Goal: Task Accomplishment & Management: Manage account settings

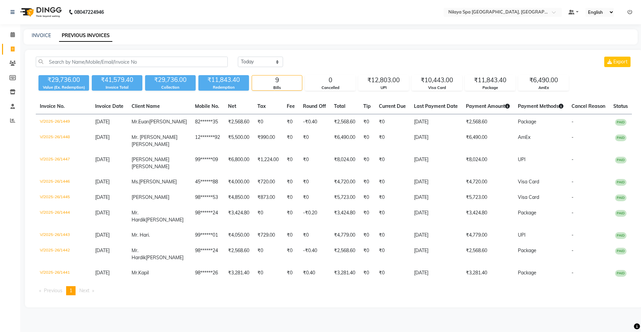
select select "[DATE]"
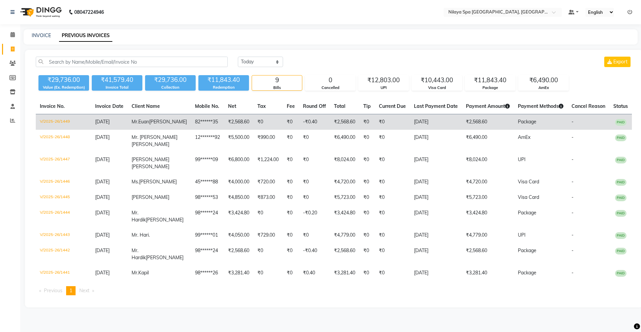
click at [487, 127] on td "₹2,568.60" at bounding box center [488, 122] width 52 height 16
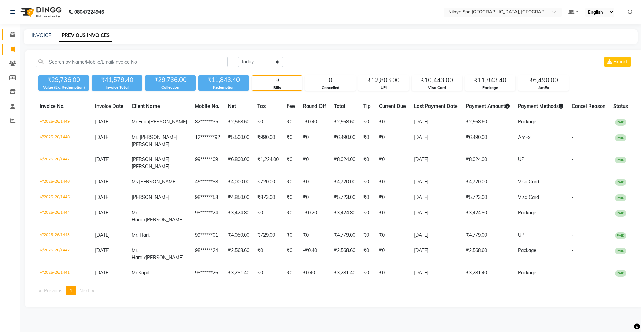
click at [6, 39] on link "Calendar" at bounding box center [10, 34] width 16 height 11
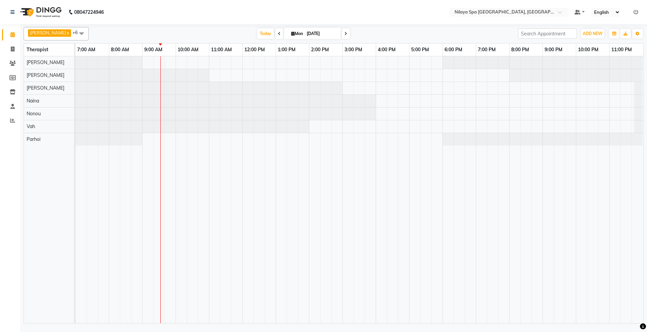
click at [66, 35] on link "x" at bounding box center [67, 32] width 3 height 5
checkbox input "false"
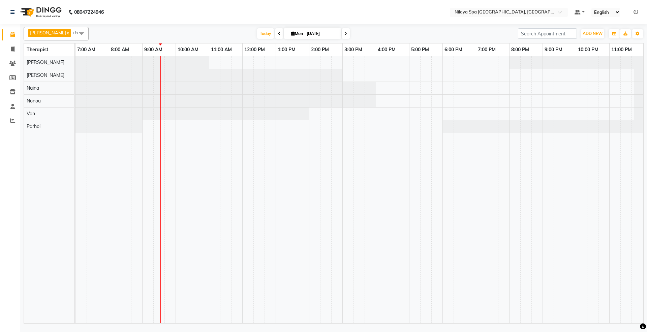
click at [75, 32] on span at bounding box center [81, 33] width 13 height 13
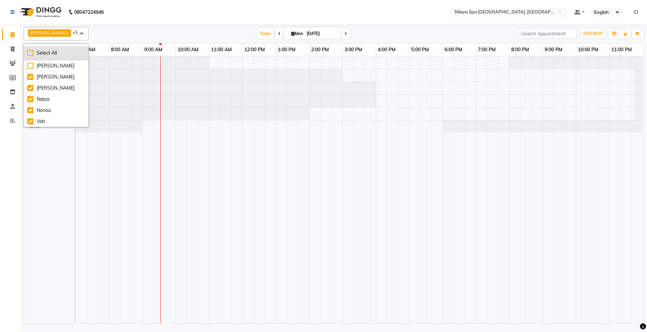
click at [42, 58] on li "Select All" at bounding box center [56, 53] width 64 height 14
checkbox input "true"
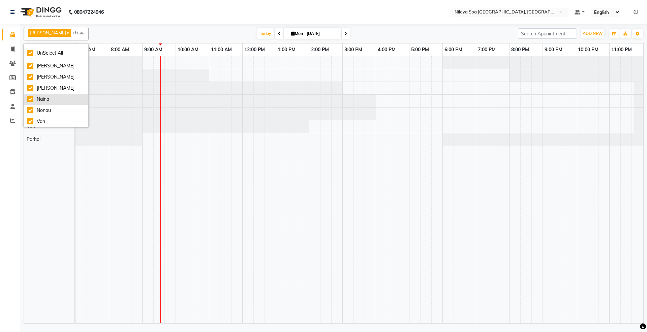
click at [42, 100] on div "Naina" at bounding box center [56, 99] width 58 height 7
checkbox input "false"
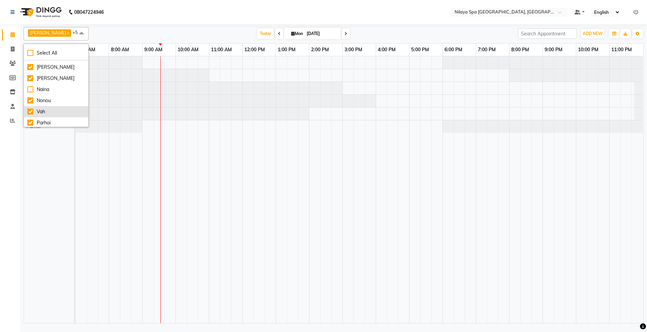
scroll to position [11, 0]
click at [43, 111] on div "Vah" at bounding box center [56, 110] width 58 height 7
checkbox input "false"
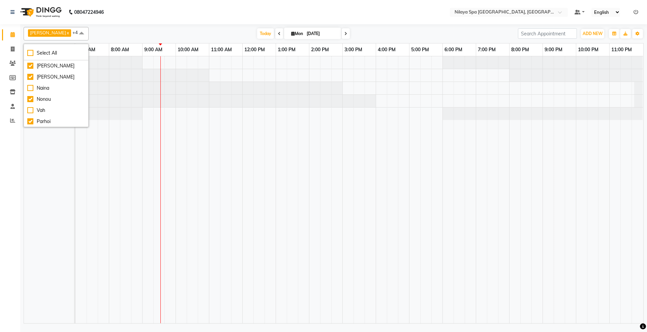
click at [180, 203] on td at bounding box center [181, 189] width 11 height 267
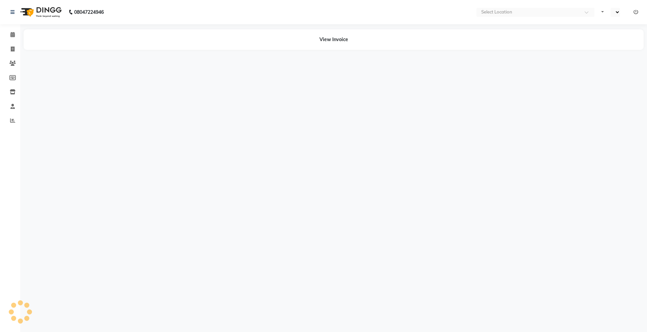
select select "en"
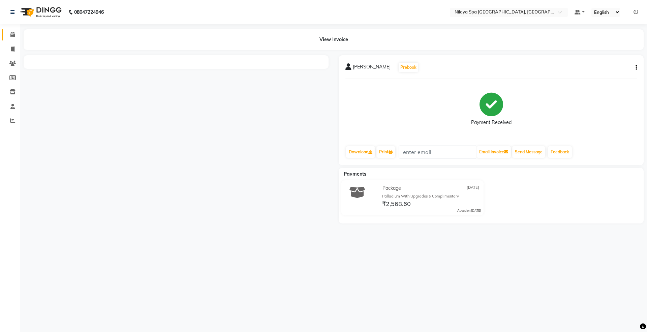
click at [15, 38] on span at bounding box center [13, 35] width 12 height 8
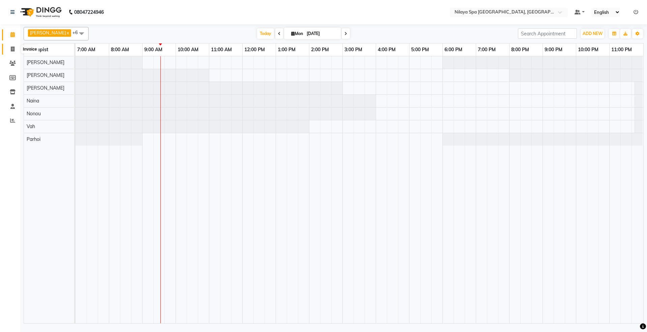
click at [13, 50] on icon at bounding box center [13, 49] width 4 height 5
select select "service"
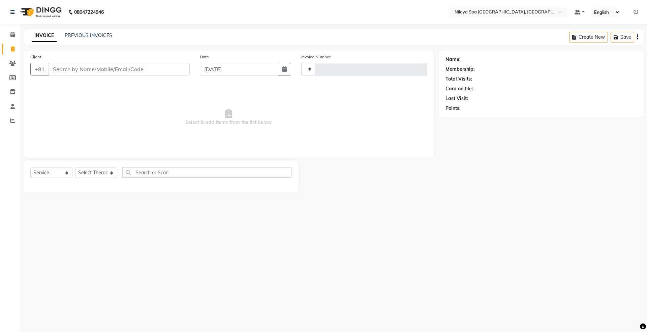
type input "1450"
select select "7950"
select select "package"
click at [100, 29] on div "INVOICE PREVIOUS INVOICES Create New Save" at bounding box center [334, 37] width 620 height 16
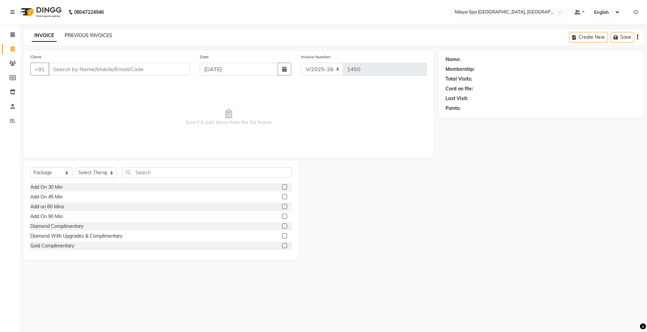
click at [98, 35] on link "PREVIOUS INVOICES" at bounding box center [89, 35] width 48 height 6
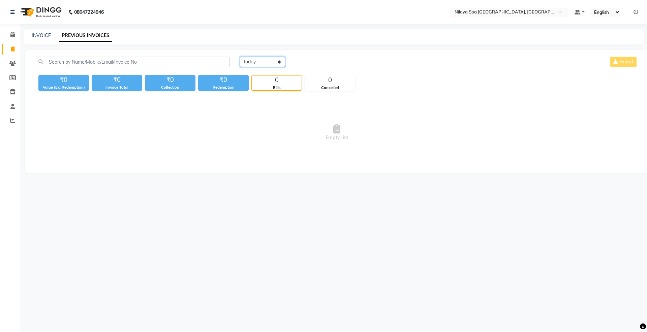
click at [247, 61] on select "[DATE] [DATE] Custom Range" at bounding box center [262, 62] width 45 height 10
select select "[DATE]"
click at [240, 57] on select "[DATE] [DATE] Custom Range" at bounding box center [262, 62] width 45 height 10
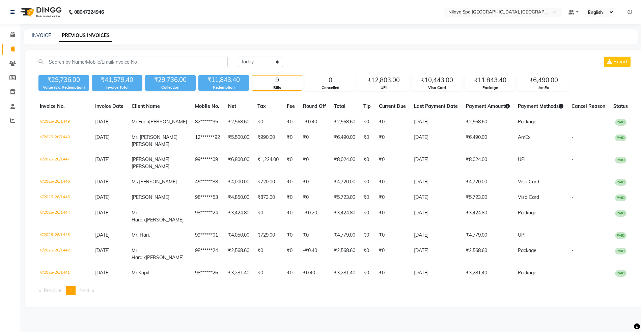
click at [485, 45] on main "INVOICE PREVIOUS INVOICES [DATE] [DATE] Custom Range Export ₹29,736.00 Value (E…" at bounding box center [330, 173] width 620 height 288
